Goal: Task Accomplishment & Management: Manage account settings

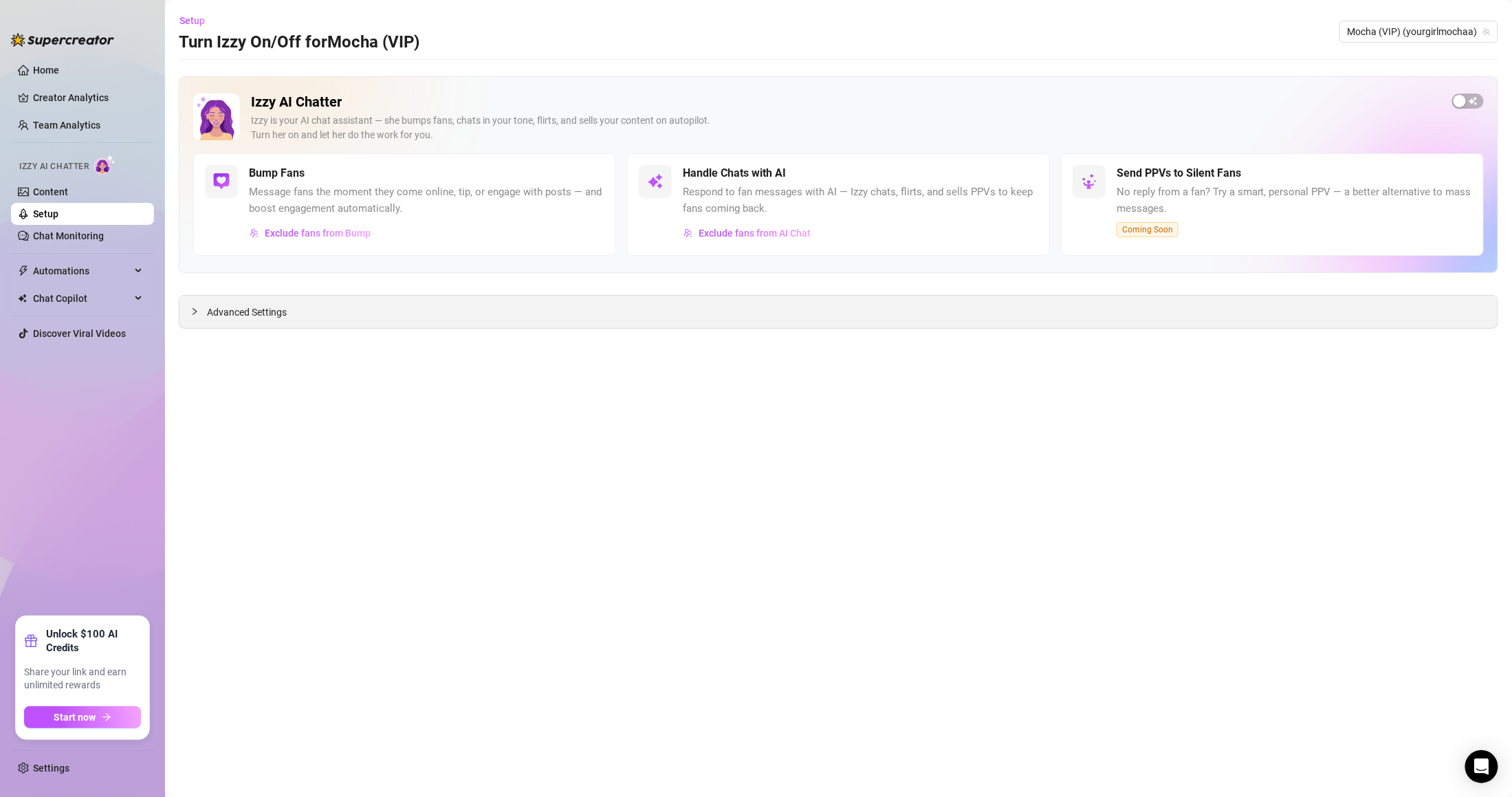
click at [337, 318] on div "Advanced Settings" at bounding box center [838, 311] width 1318 height 32
click at [207, 315] on span "Advanced Settings" at bounding box center [247, 312] width 80 height 15
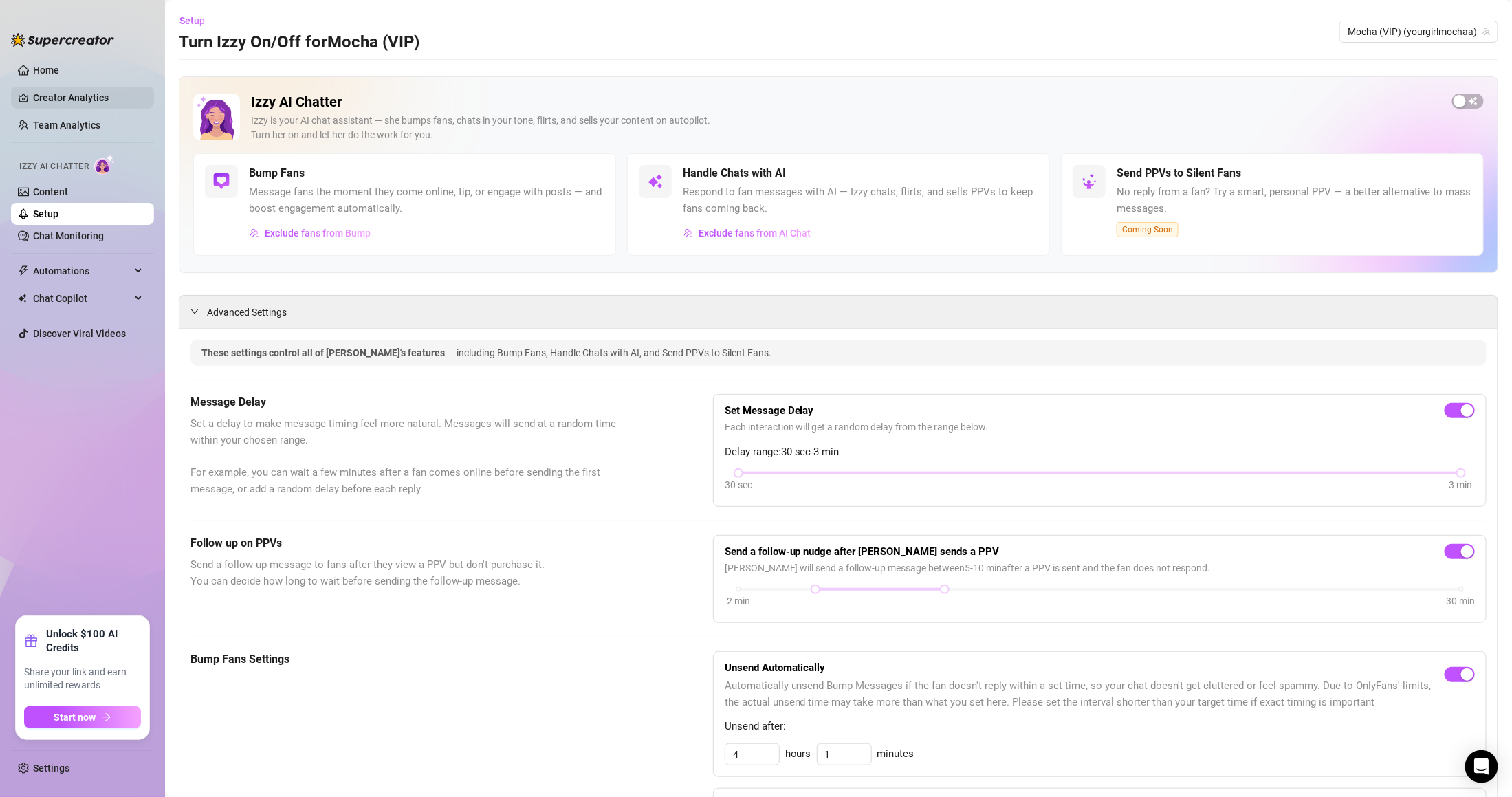
click at [84, 92] on link "Creator Analytics" at bounding box center [87, 97] width 110 height 22
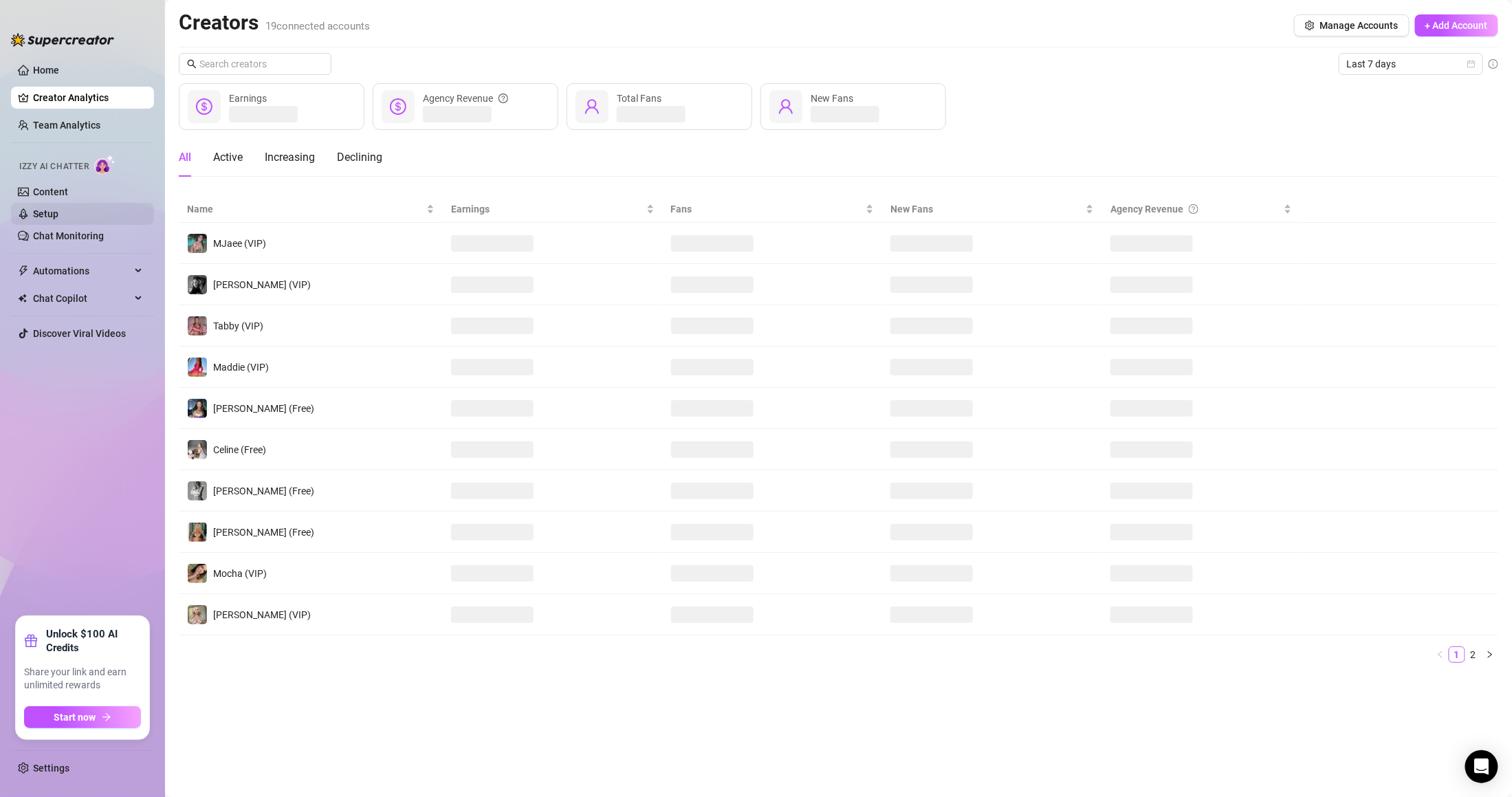
click at [58, 219] on link "Setup" at bounding box center [45, 214] width 25 height 11
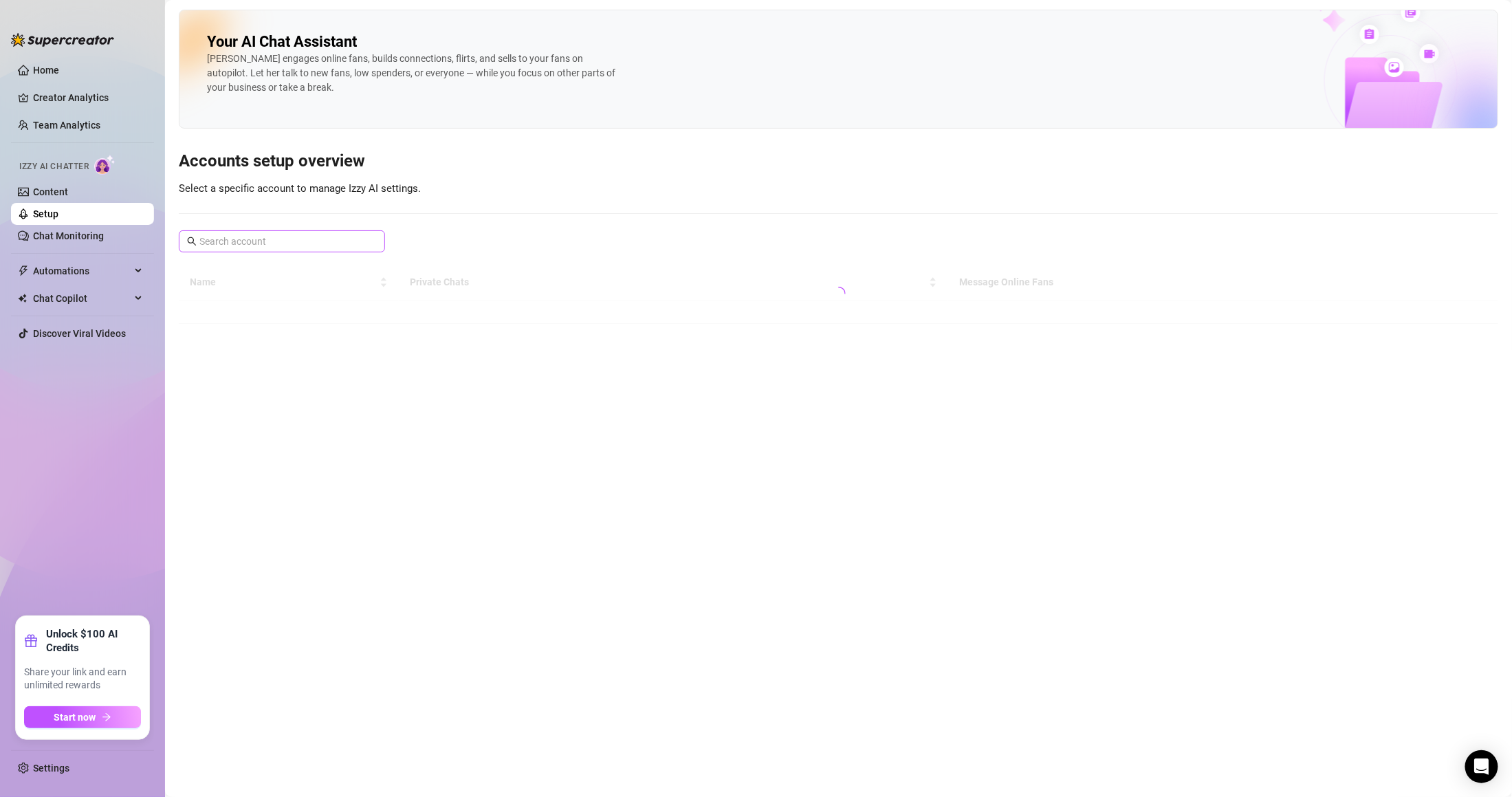
click at [370, 249] on span at bounding box center [282, 241] width 206 height 22
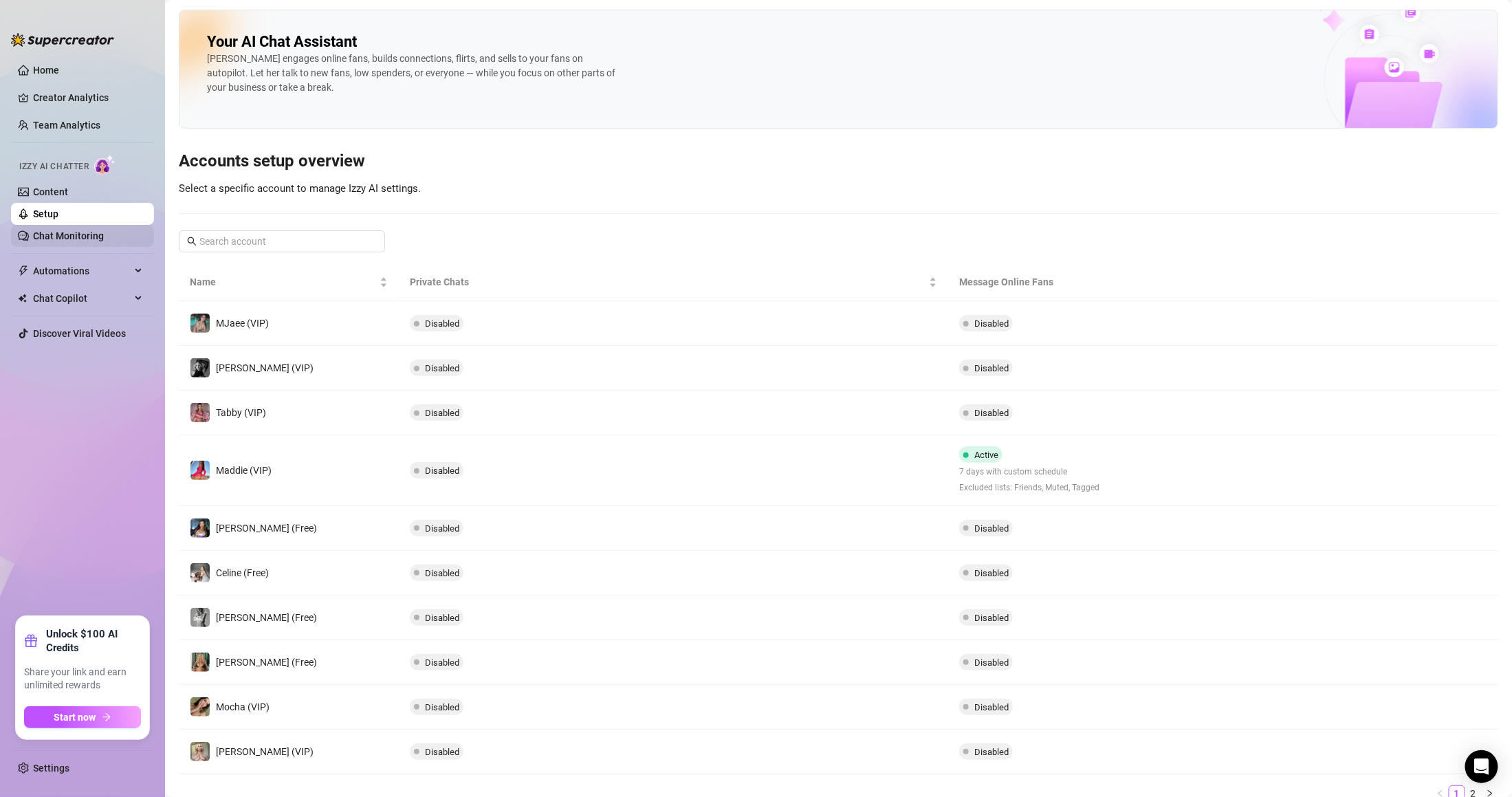
click at [104, 233] on link "Chat Monitoring" at bounding box center [68, 236] width 71 height 11
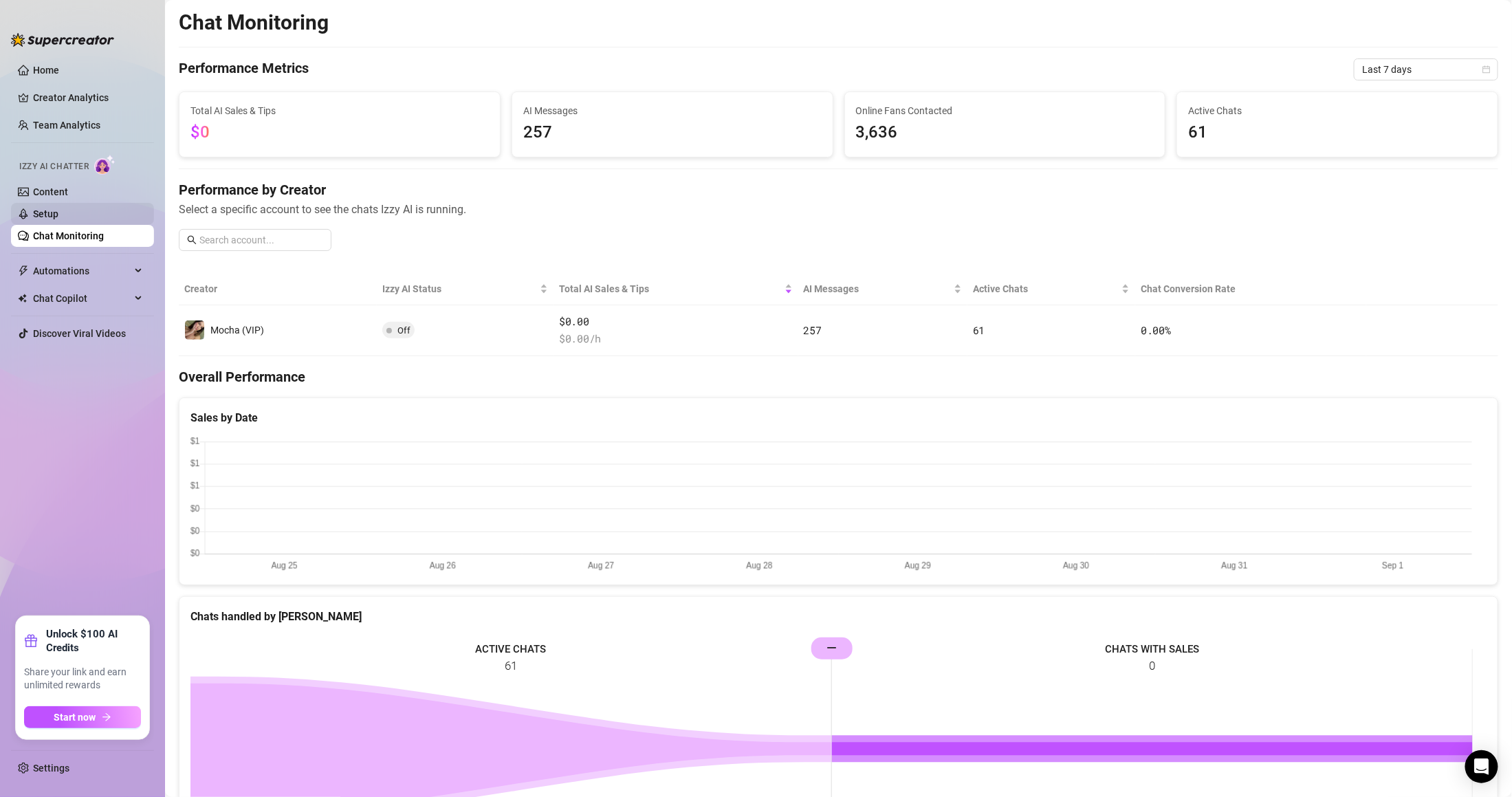
click at [58, 208] on link "Setup" at bounding box center [45, 214] width 25 height 11
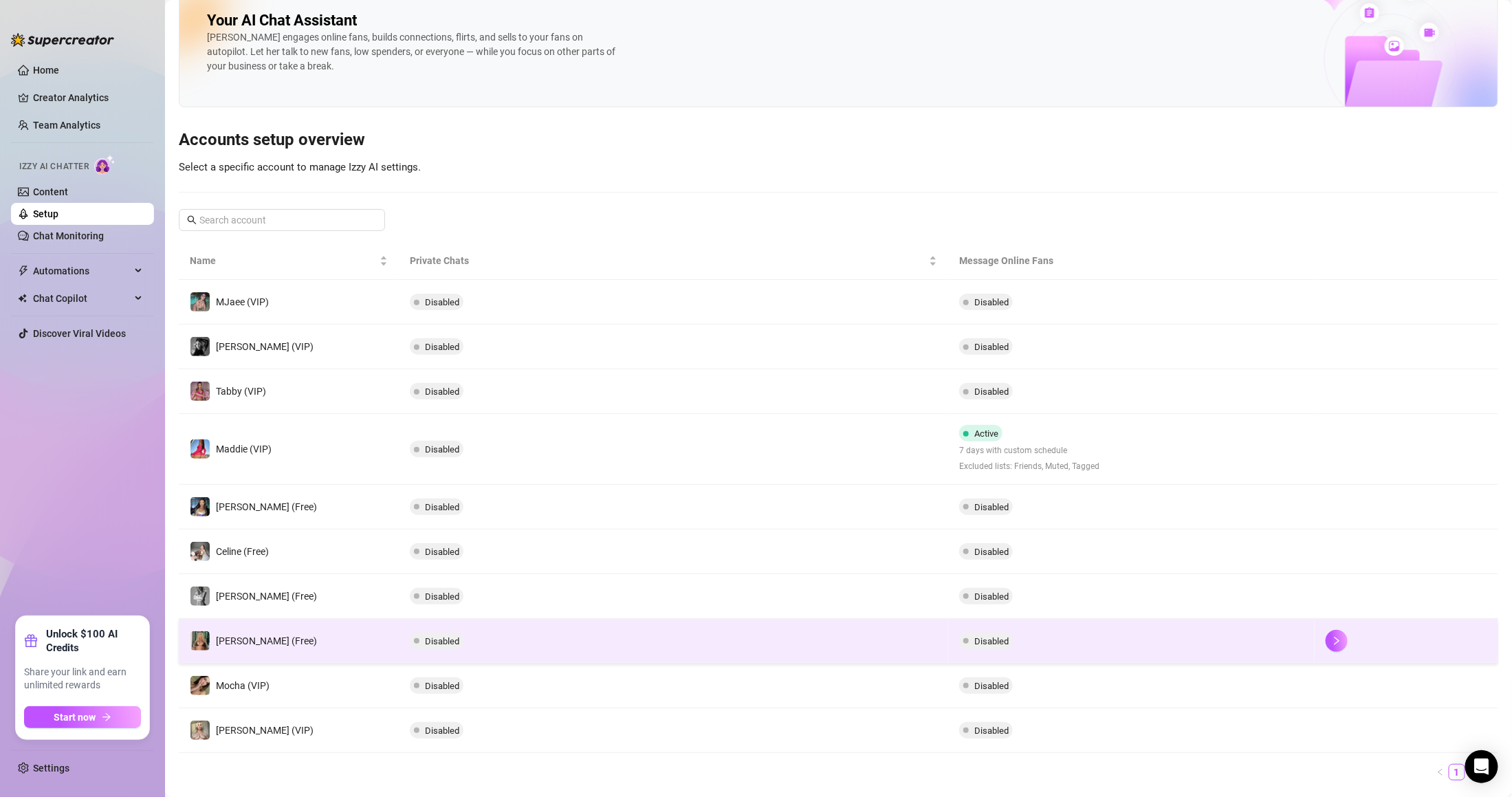
scroll to position [58, 0]
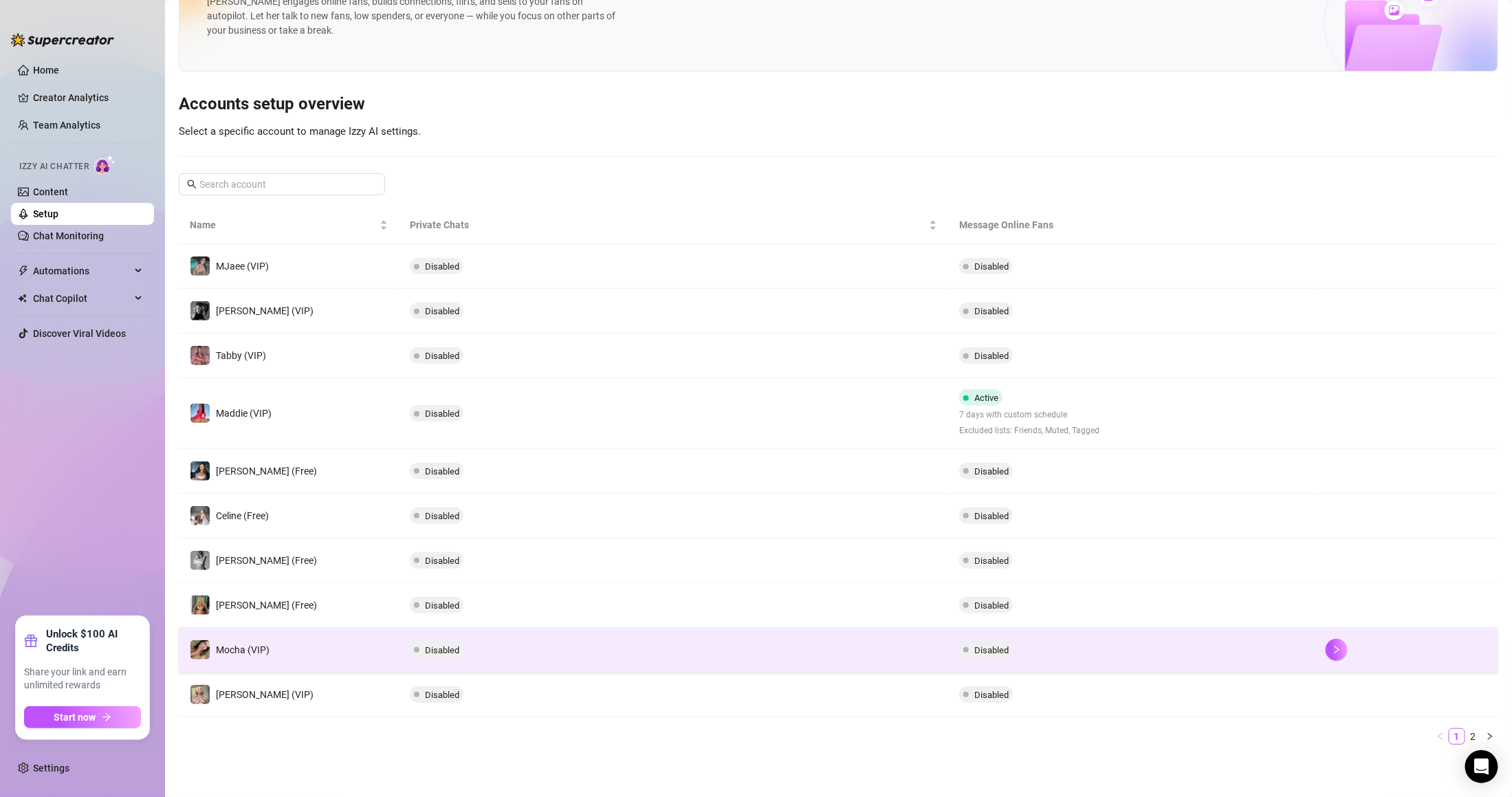
click at [495, 637] on td "Disabled" at bounding box center [673, 650] width 550 height 45
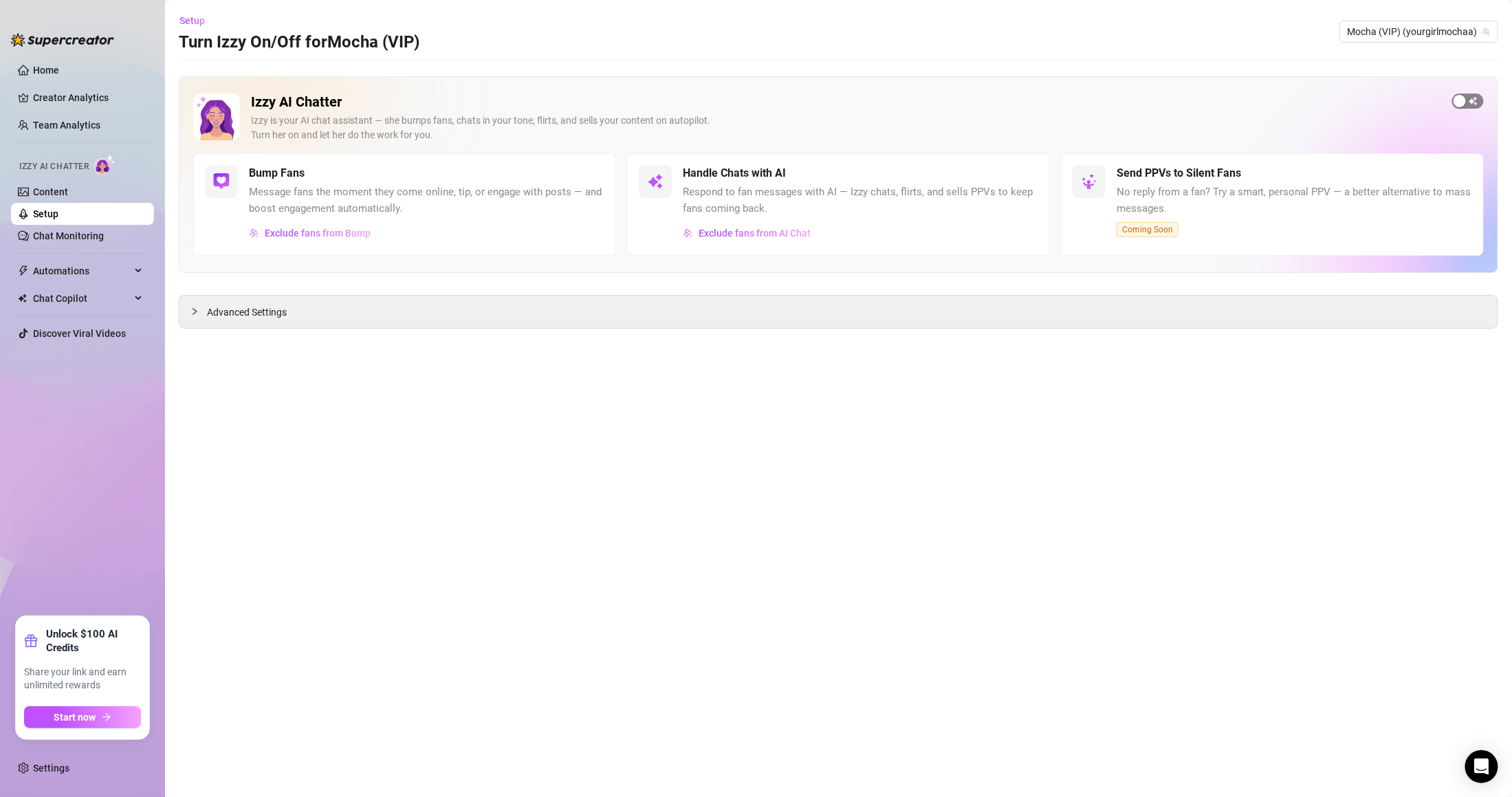
click at [1472, 104] on span "button" at bounding box center [1468, 101] width 32 height 15
click at [72, 274] on span "Automations" at bounding box center [82, 270] width 98 height 22
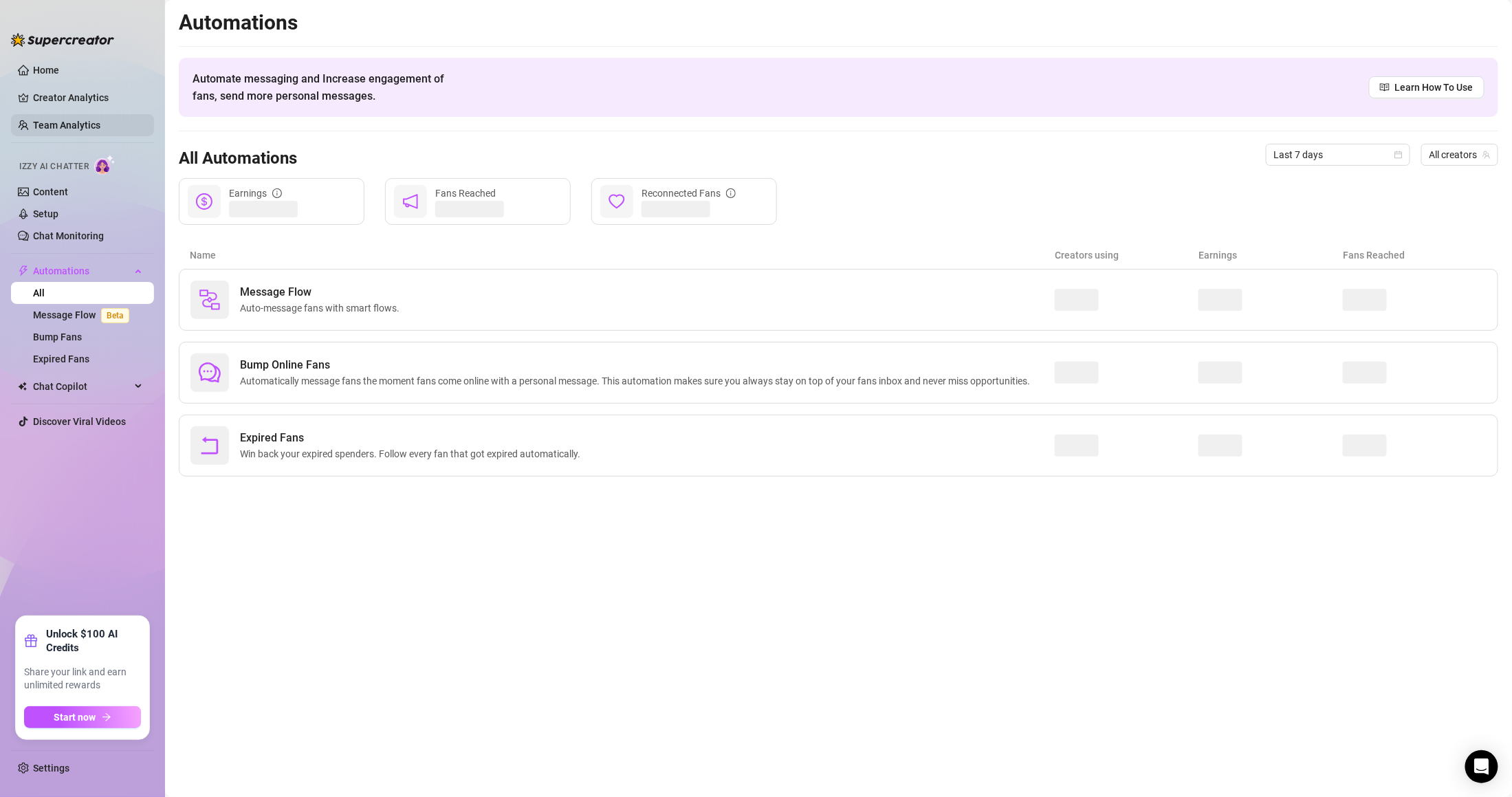
click at [74, 120] on link "Team Analytics" at bounding box center [67, 126] width 68 height 11
